Goal: Communication & Community: Answer question/provide support

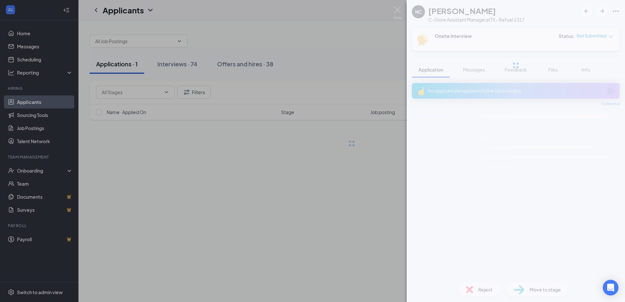
click at [321, 267] on div "NC [PERSON_NAME] C-Store Assistant Manager at [GEOGRAPHIC_DATA] - Refuel 1317 O…" at bounding box center [312, 151] width 625 height 302
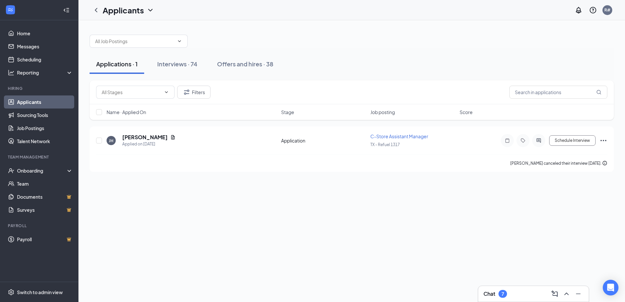
click at [503, 293] on div "7" at bounding box center [502, 294] width 3 height 6
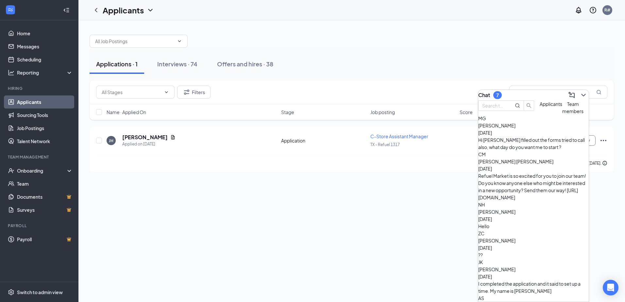
click at [272, 237] on div "Applications · 1 Interviews · 74 Offers and hires · 38 Filters Name · Applied O…" at bounding box center [351, 161] width 546 height 282
drag, startPoint x: 172, startPoint y: 64, endPoint x: 185, endPoint y: 236, distance: 172.4
click at [172, 64] on div "Interviews · 74" at bounding box center [177, 64] width 40 height 8
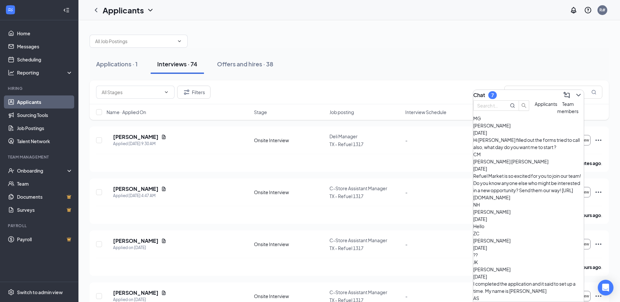
click at [351, 51] on div "Applications · 1 Interviews · 74 Offers and hires · 38" at bounding box center [349, 64] width 519 height 33
click at [573, 93] on button at bounding box center [578, 95] width 10 height 10
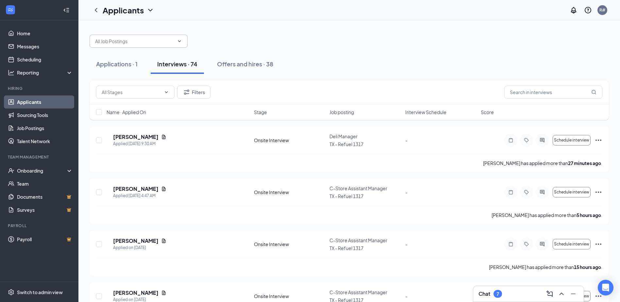
click at [150, 43] on input "text" at bounding box center [134, 41] width 79 height 7
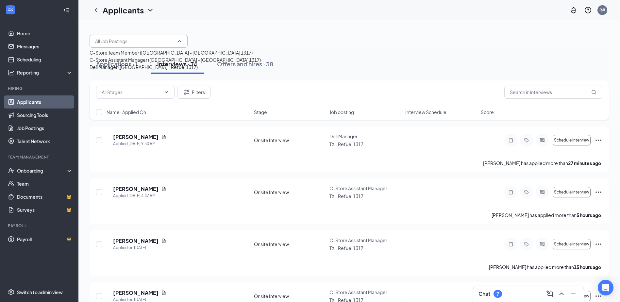
click at [157, 56] on div "C-Store Team Member ([GEOGRAPHIC_DATA] - [GEOGRAPHIC_DATA] 1317)" at bounding box center [171, 52] width 163 height 7
type input "C-Store Team Member ([GEOGRAPHIC_DATA] - [GEOGRAPHIC_DATA] 1317)"
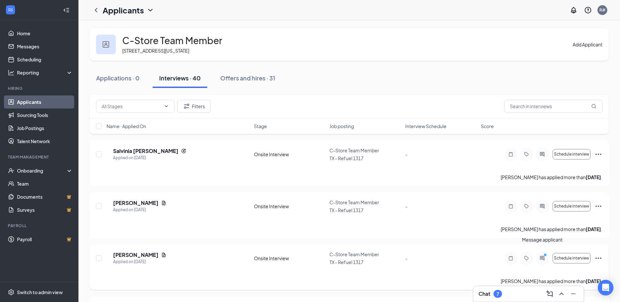
click at [544, 256] on icon "ActiveChat" at bounding box center [542, 258] width 8 height 5
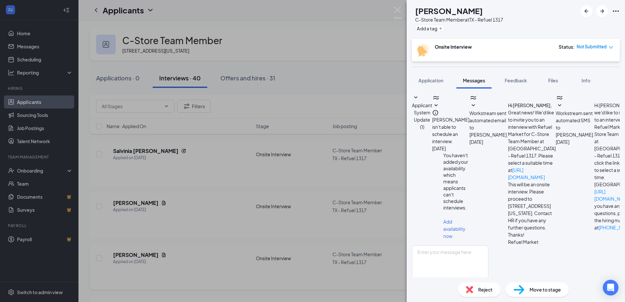
scroll to position [162, 0]
click at [480, 245] on textarea at bounding box center [450, 264] width 76 height 39
type textarea "p"
type textarea "can u come by [DATE] at 930 am"
click at [488, 285] on button "Send" at bounding box center [482, 296] width 11 height 23
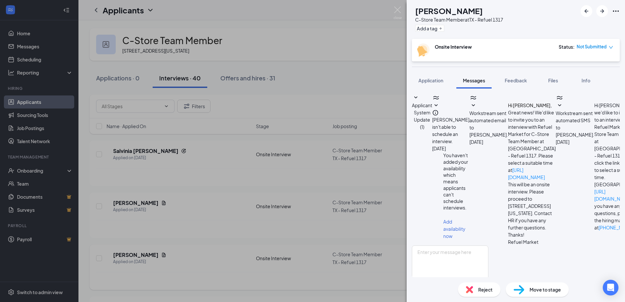
scroll to position [204, 0]
click at [457, 245] on textarea at bounding box center [450, 264] width 76 height 39
type textarea "[DATE] im here till 1pm"
click at [488, 285] on button "Send" at bounding box center [482, 296] width 11 height 23
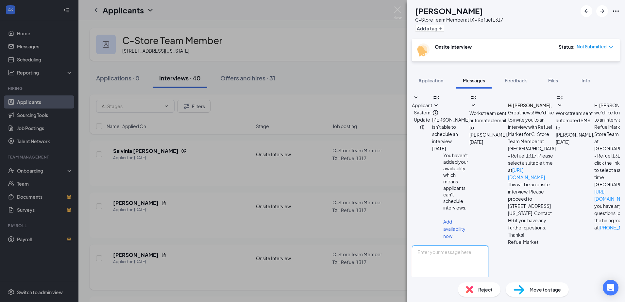
click at [452, 245] on textarea at bounding box center [450, 264] width 76 height 39
click at [488, 245] on textarea "3310 north capital of [US_STATE]" at bounding box center [450, 264] width 76 height 39
drag, startPoint x: 467, startPoint y: 223, endPoint x: 448, endPoint y: 228, distance: 19.1
click at [448, 245] on textarea "3310 north capital of [US_STATE]" at bounding box center [450, 264] width 76 height 39
drag, startPoint x: 468, startPoint y: 223, endPoint x: 453, endPoint y: 229, distance: 15.4
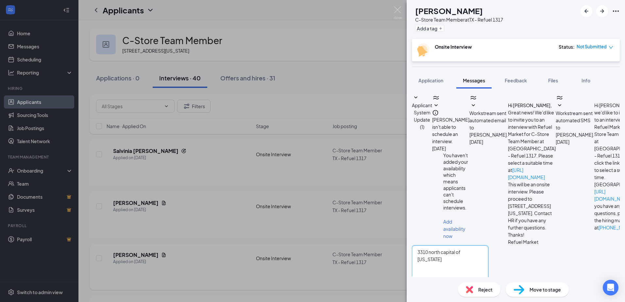
click at [453, 245] on textarea "3310 north capital of [US_STATE]" at bounding box center [450, 264] width 76 height 39
click at [488, 245] on textarea "3310 [GEOGRAPHIC_DATA][US_STATE]" at bounding box center [450, 264] width 76 height 39
type textarea "3310 [GEOGRAPHIC_DATA][US_STATE]"
click at [488, 285] on button "Send" at bounding box center [482, 296] width 11 height 23
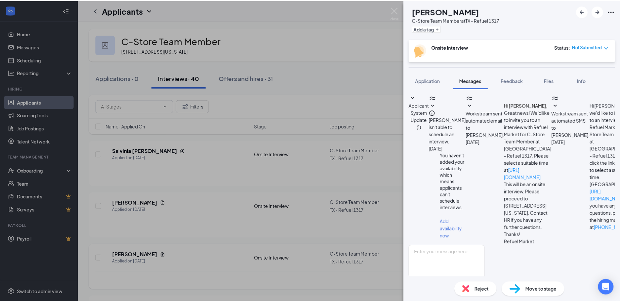
scroll to position [288, 0]
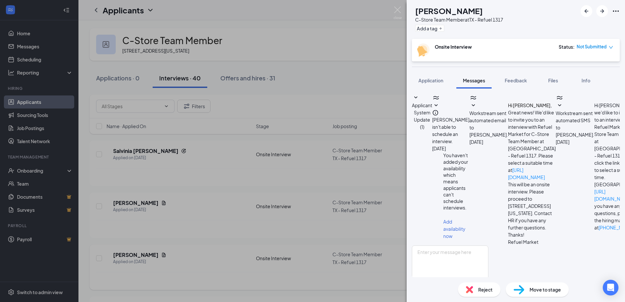
click at [307, 55] on div "KL [PERSON_NAME] C-Store Team Member at [GEOGRAPHIC_DATA] - Refuel 1317 Add a t…" at bounding box center [312, 151] width 625 height 302
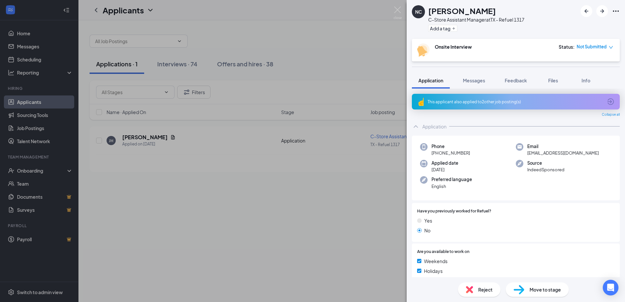
click at [275, 38] on div "NC nekeisha coleman C-Store Assistant Manager at TX - Refuel 1317 Add a tag Ons…" at bounding box center [312, 151] width 625 height 302
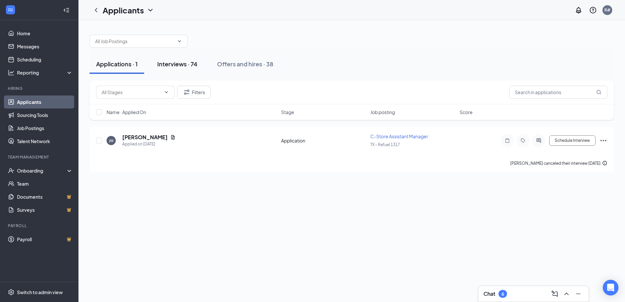
click at [186, 63] on div "Interviews · 74" at bounding box center [177, 64] width 40 height 8
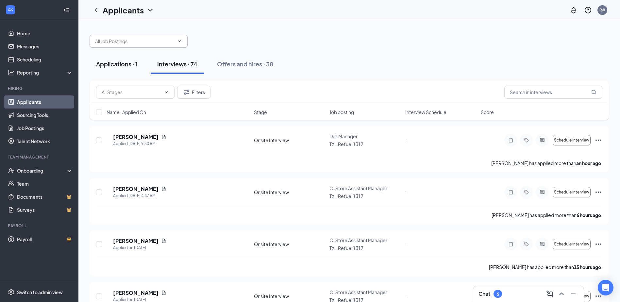
click at [134, 41] on input "text" at bounding box center [134, 41] width 79 height 7
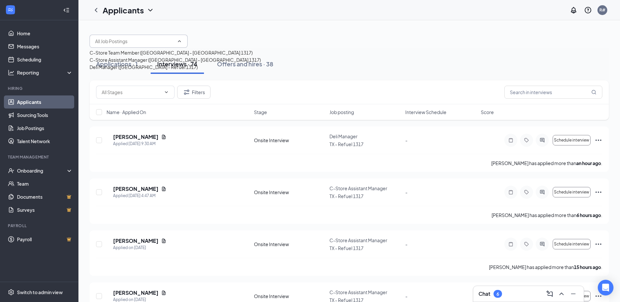
click at [142, 55] on div "C-Store Team Member ([GEOGRAPHIC_DATA] - [GEOGRAPHIC_DATA] 1317)" at bounding box center [171, 52] width 163 height 7
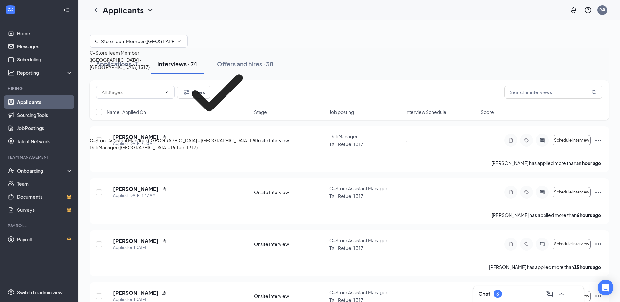
type input "C-Store Team Member ([GEOGRAPHIC_DATA] - [GEOGRAPHIC_DATA] 1317)"
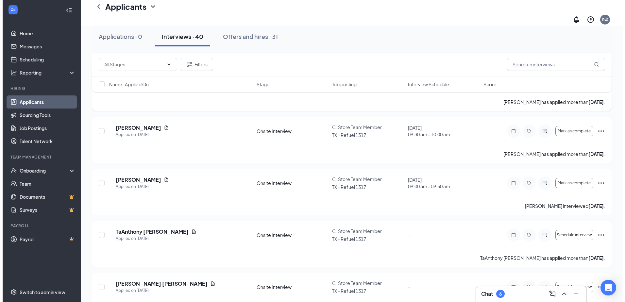
scroll to position [696, 0]
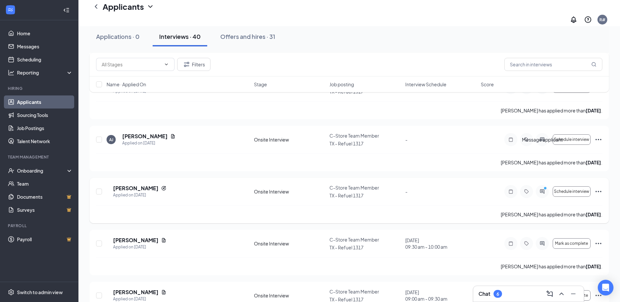
click at [542, 189] on icon "ActiveChat" at bounding box center [542, 191] width 8 height 5
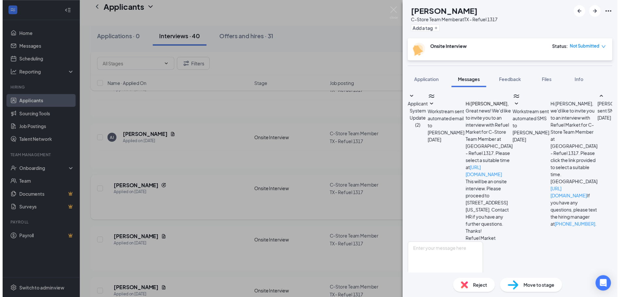
scroll to position [35, 0]
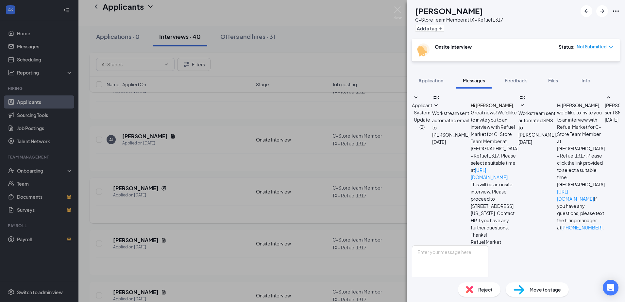
click at [366, 45] on div "WJ William Jackson C-Store Team Member at TX - Refuel 1317 Add a tag Onsite Int…" at bounding box center [312, 151] width 625 height 302
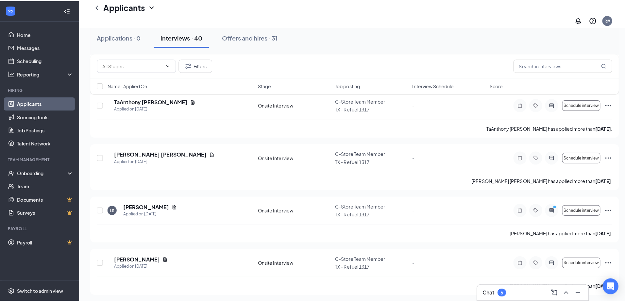
scroll to position [925, 0]
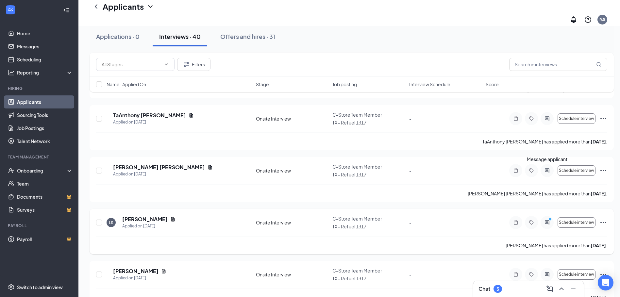
click at [547, 217] on icon "PrimaryDot" at bounding box center [551, 219] width 8 height 5
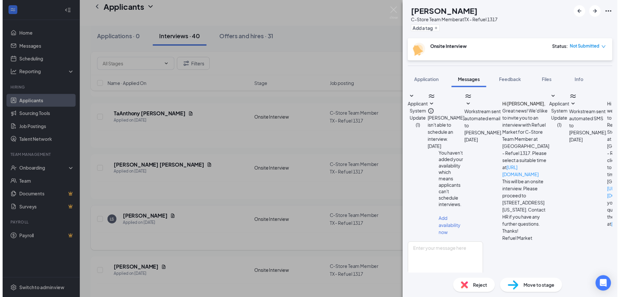
scroll to position [99, 0]
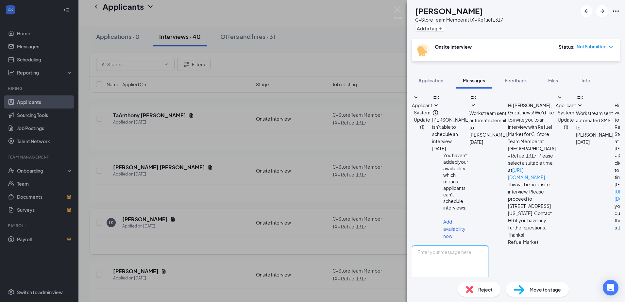
click at [488, 245] on textarea at bounding box center [450, 264] width 76 height 39
click at [231, 141] on div "LS Larry Sims C-Store Team Member at TX - Refuel 1317 Add a tag Onsite Intervie…" at bounding box center [312, 151] width 625 height 302
